Goal: Task Accomplishment & Management: Manage account settings

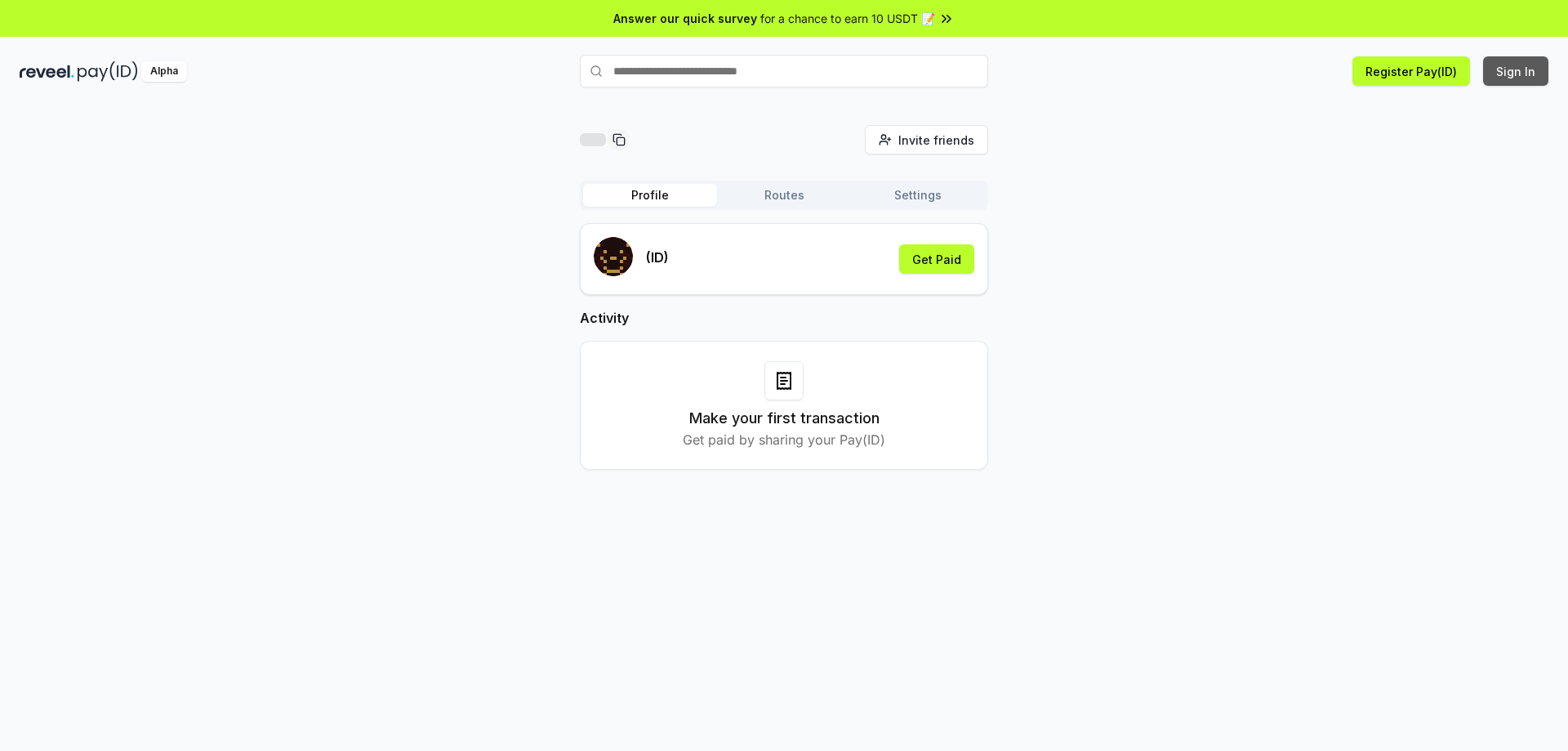
click at [1485, 69] on button "Sign In" at bounding box center [1516, 71] width 65 height 30
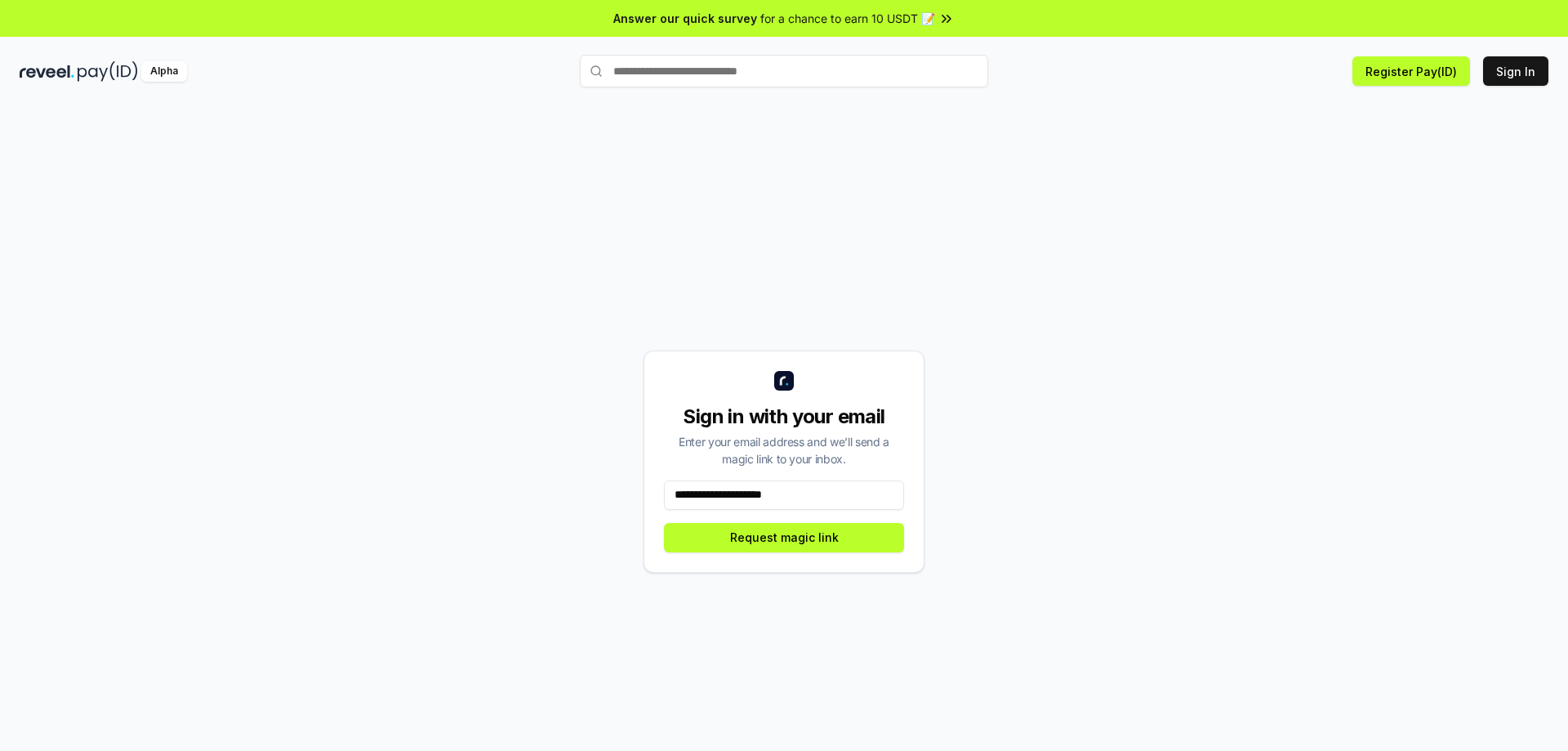
type input "**********"
